Goal: Task Accomplishment & Management: Use online tool/utility

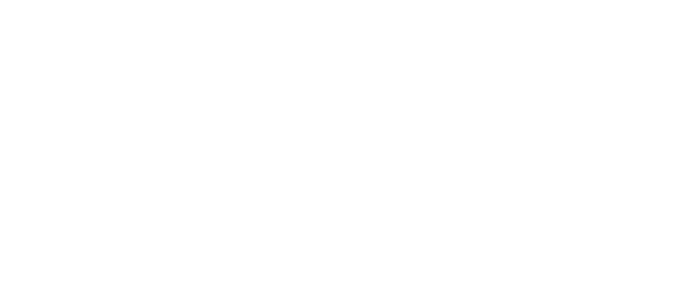
scroll to position [74, 0]
type input "cascabeles 8"
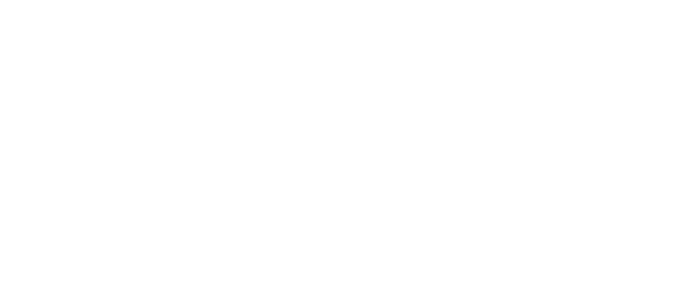
type input "cascabeles 8"
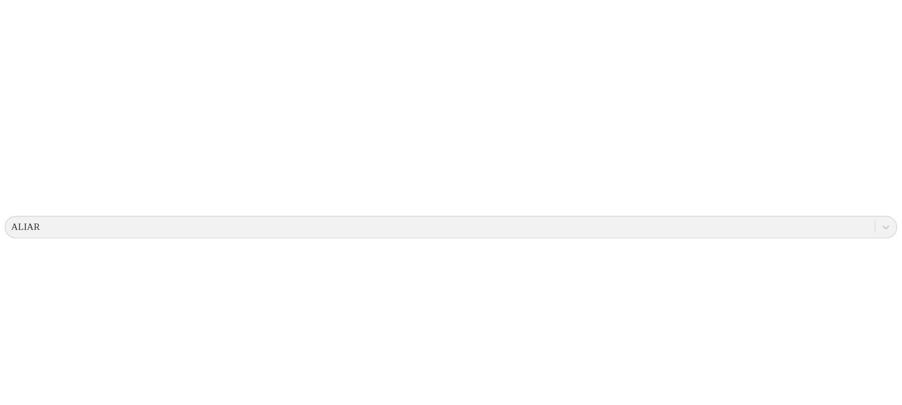
scroll to position [0, 0]
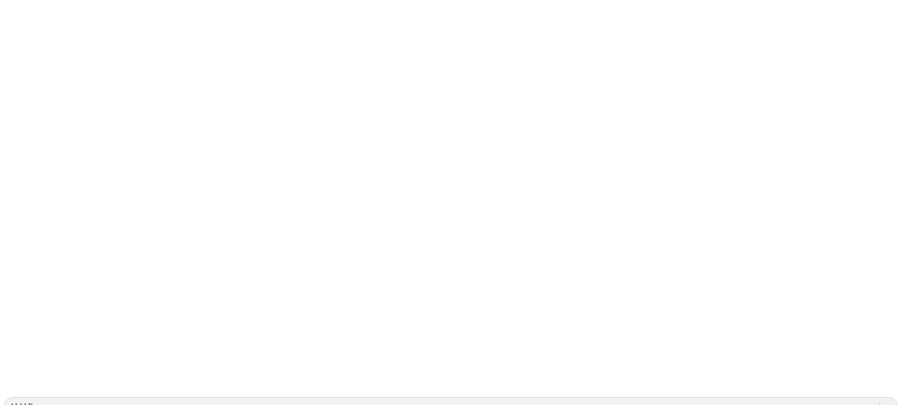
click at [19, 15] on icon at bounding box center [19, 200] width 30 height 392
click at [14, 14] on icon at bounding box center [19, 200] width 30 height 392
